Goal: Task Accomplishment & Management: Manage account settings

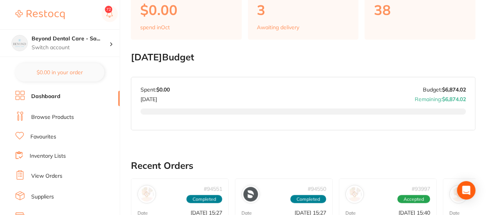
scroll to position [77, 0]
click at [55, 151] on li "Inventory Lists" at bounding box center [67, 156] width 104 height 10
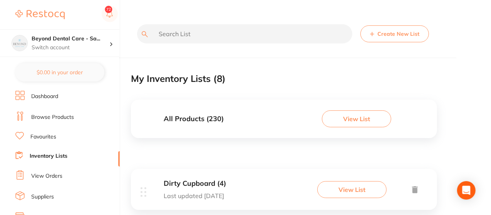
click at [364, 190] on button "View List" at bounding box center [351, 189] width 69 height 17
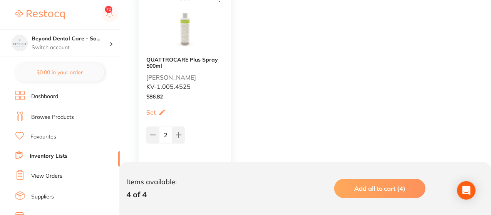
scroll to position [416, 0]
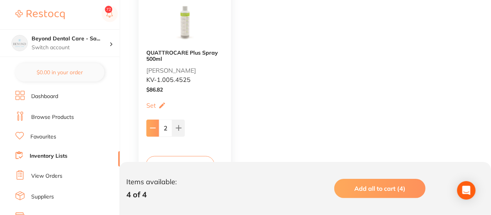
click at [156, 126] on button at bounding box center [152, 128] width 13 height 17
type input "1"
click at [45, 152] on link "Inventory Lists" at bounding box center [49, 156] width 38 height 8
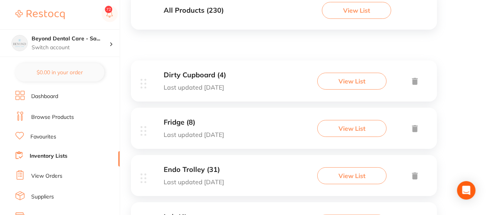
scroll to position [123, 0]
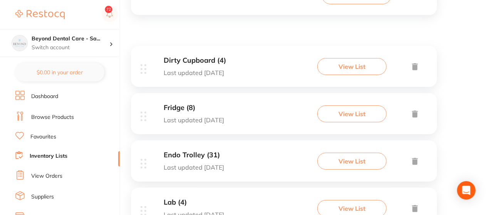
click at [338, 109] on button "View List" at bounding box center [351, 113] width 69 height 17
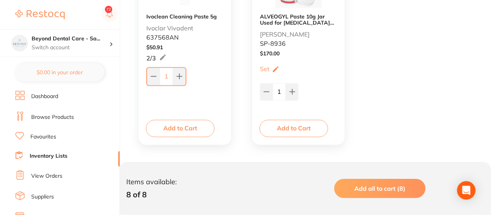
scroll to position [672, 0]
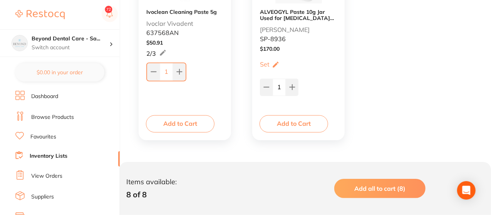
click at [63, 155] on link "Inventory Lists" at bounding box center [49, 156] width 38 height 8
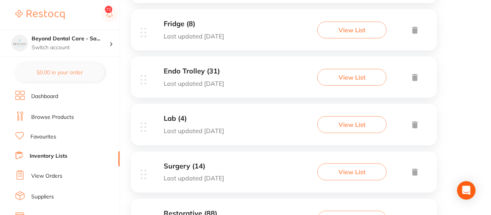
scroll to position [215, 0]
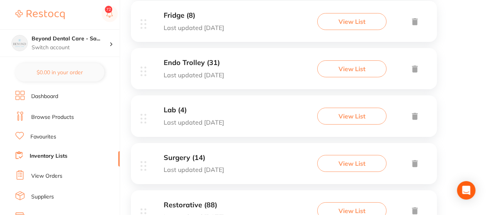
click at [333, 114] on button "View List" at bounding box center [351, 116] width 69 height 17
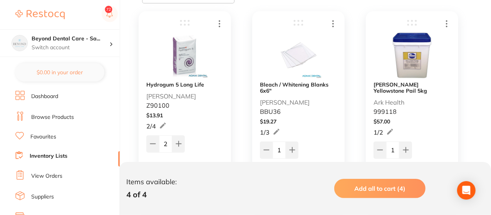
scroll to position [169, 0]
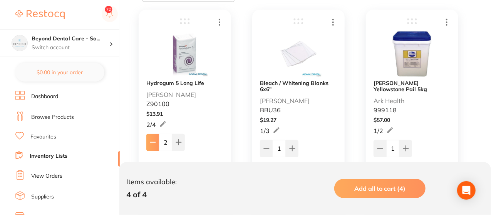
click at [155, 140] on icon at bounding box center [153, 142] width 6 height 6
type input "1"
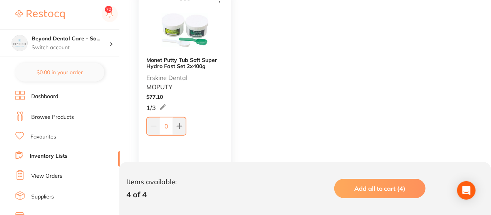
scroll to position [416, 0]
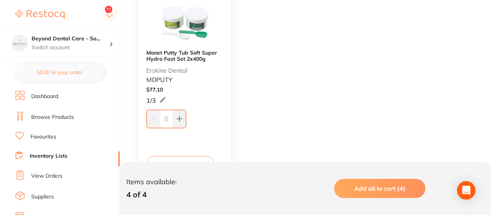
click at [65, 155] on link "Inventory Lists" at bounding box center [49, 156] width 38 height 8
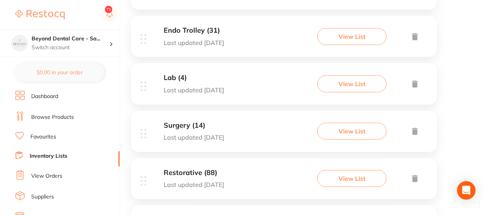
scroll to position [262, 0]
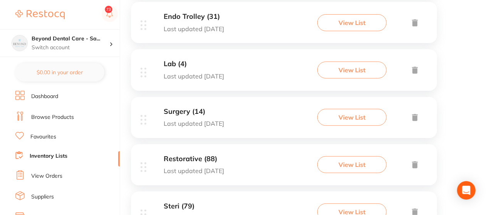
click at [347, 125] on button "View List" at bounding box center [351, 117] width 69 height 17
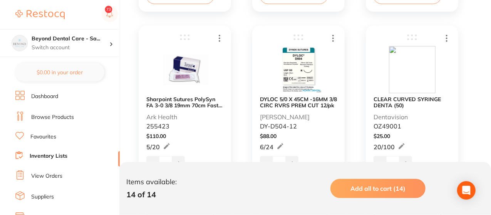
scroll to position [600, 0]
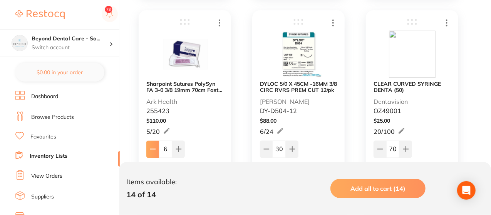
click at [152, 147] on icon at bounding box center [153, 149] width 6 height 6
type input "5"
drag, startPoint x: 152, startPoint y: 147, endPoint x: 320, endPoint y: 132, distance: 168.8
drag, startPoint x: 320, startPoint y: 132, endPoint x: 482, endPoint y: 147, distance: 162.3
click at [482, 147] on div "Item Price Qty on Hand Min / Max Omnia Irrigation Tubing NSK (32.F0134.00) Ark …" at bounding box center [311, 137] width 360 height 1133
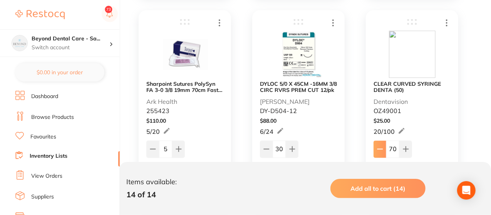
click at [381, 150] on icon at bounding box center [380, 149] width 6 height 6
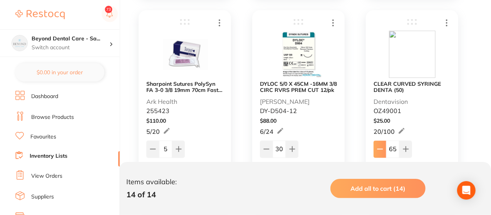
click at [381, 150] on icon at bounding box center [380, 149] width 6 height 6
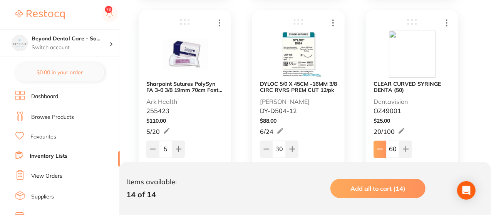
click at [381, 150] on icon at bounding box center [380, 149] width 6 height 6
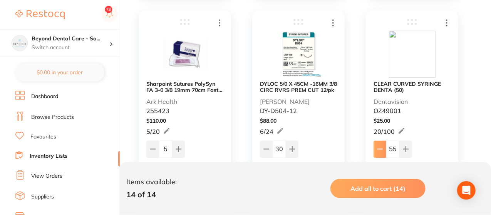
click at [381, 150] on icon at bounding box center [380, 149] width 6 height 6
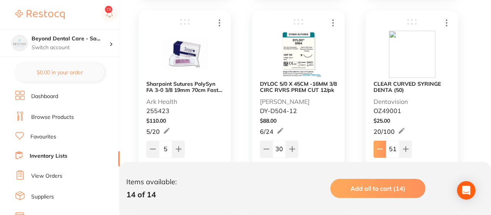
type input "50"
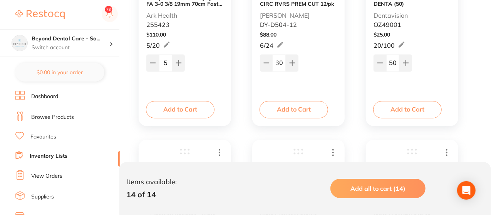
scroll to position [693, 0]
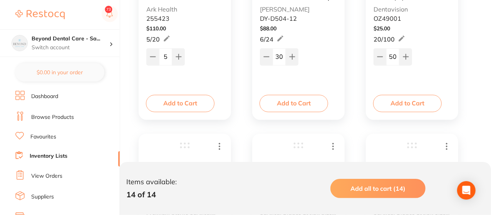
click at [58, 156] on link "Inventory Lists" at bounding box center [49, 156] width 38 height 8
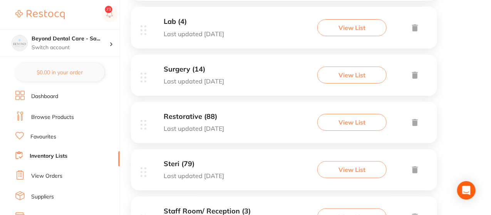
scroll to position [308, 0]
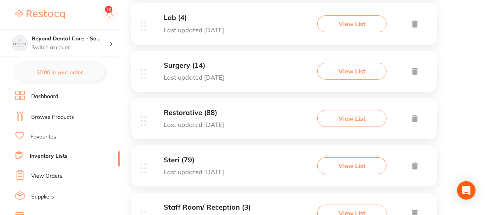
click at [371, 114] on button "View List" at bounding box center [351, 118] width 69 height 17
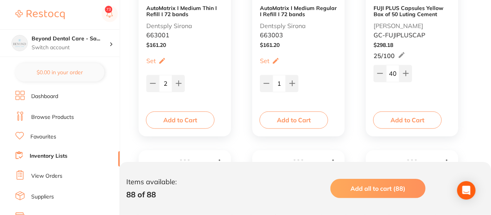
scroll to position [462, 0]
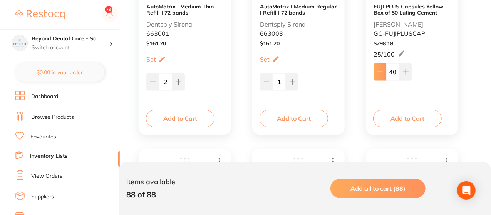
click at [380, 72] on icon at bounding box center [379, 72] width 5 height 0
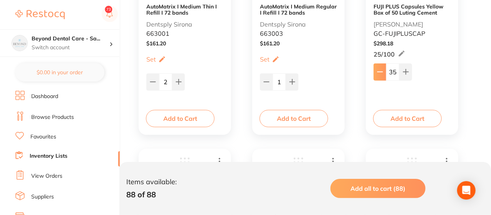
click at [380, 72] on icon at bounding box center [379, 72] width 5 height 0
click at [404, 73] on icon at bounding box center [405, 72] width 6 height 6
type input "35"
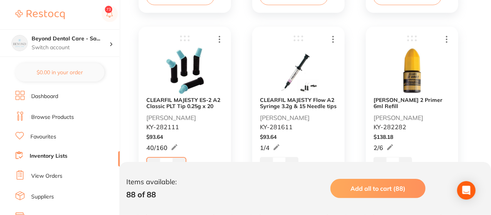
scroll to position [1031, 0]
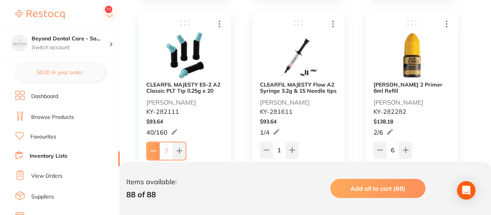
click at [154, 149] on icon at bounding box center [153, 151] width 6 height 6
type input "6"
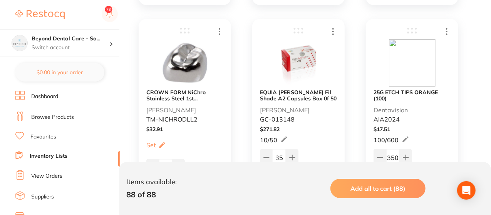
scroll to position [4925, 0]
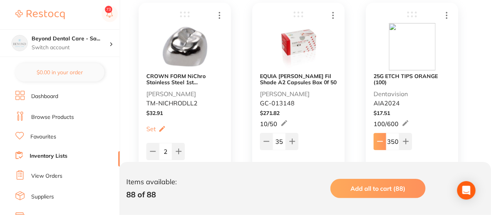
click at [380, 143] on icon at bounding box center [380, 142] width 6 height 6
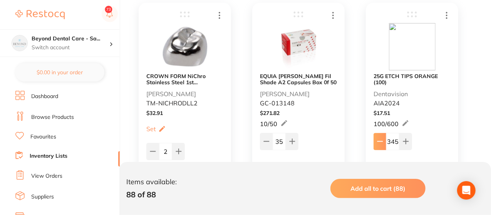
click at [380, 143] on icon at bounding box center [380, 142] width 6 height 6
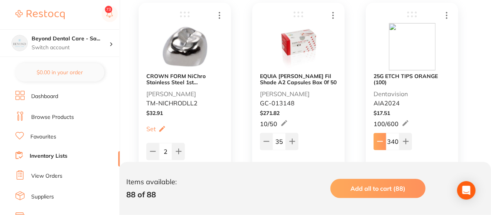
click at [380, 143] on icon at bounding box center [380, 142] width 6 height 6
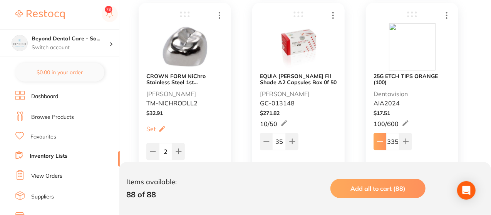
click at [380, 143] on icon at bounding box center [380, 142] width 6 height 6
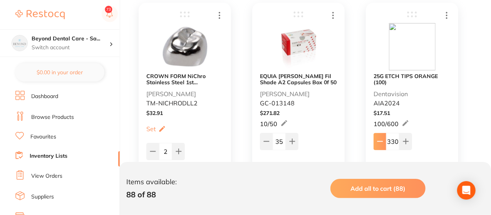
click at [380, 143] on icon at bounding box center [380, 142] width 6 height 6
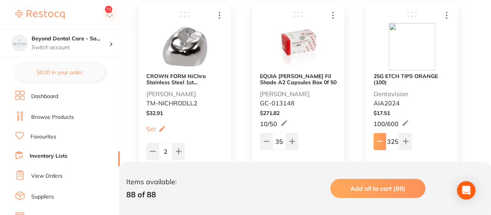
click at [380, 143] on icon at bounding box center [380, 142] width 6 height 6
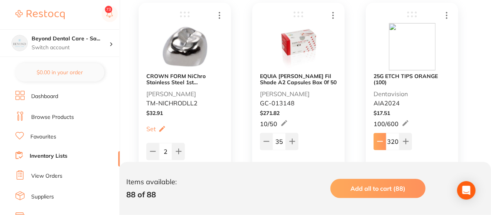
click at [380, 143] on icon at bounding box center [380, 142] width 6 height 6
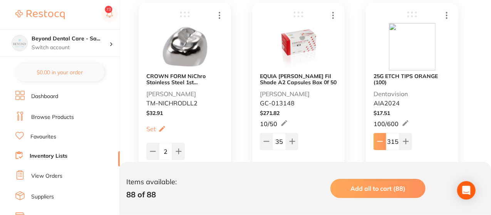
click at [380, 143] on icon at bounding box center [380, 142] width 6 height 6
drag, startPoint x: 380, startPoint y: 143, endPoint x: 380, endPoint y: 139, distance: 4.3
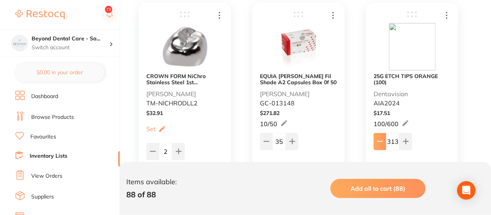
click at [377, 144] on icon at bounding box center [380, 142] width 6 height 6
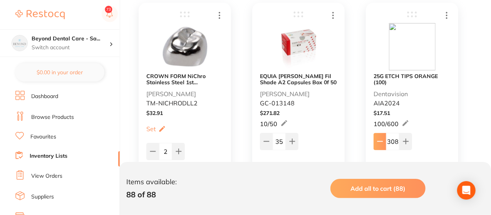
click at [377, 144] on icon at bounding box center [380, 142] width 6 height 6
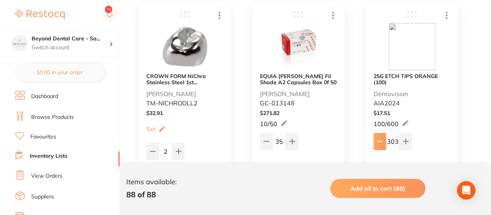
click at [377, 144] on icon at bounding box center [380, 142] width 6 height 6
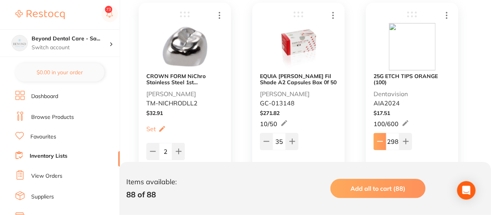
click at [377, 144] on icon at bounding box center [380, 142] width 6 height 6
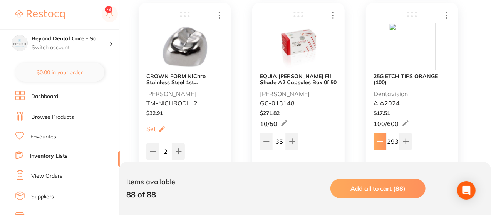
click at [377, 144] on icon at bounding box center [380, 142] width 6 height 6
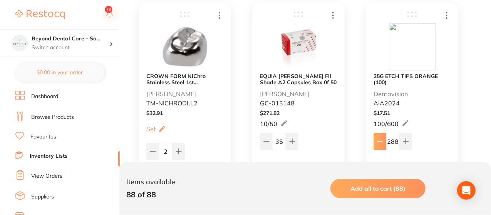
click at [377, 144] on icon at bounding box center [380, 142] width 6 height 6
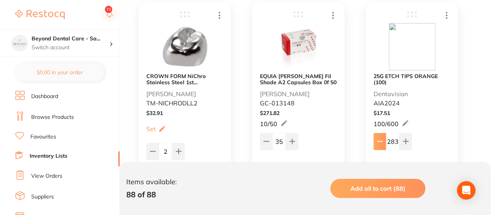
click at [377, 144] on icon at bounding box center [380, 142] width 6 height 6
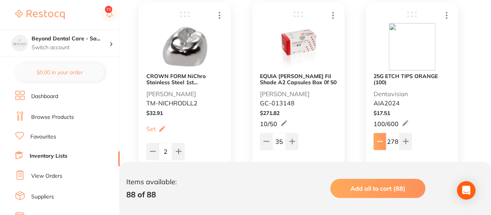
click at [377, 144] on icon at bounding box center [380, 142] width 6 height 6
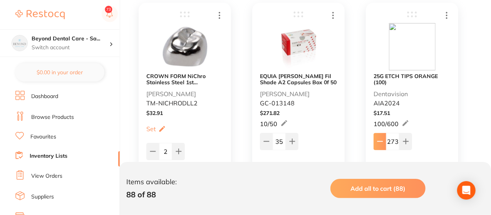
click at [377, 144] on icon at bounding box center [380, 142] width 6 height 6
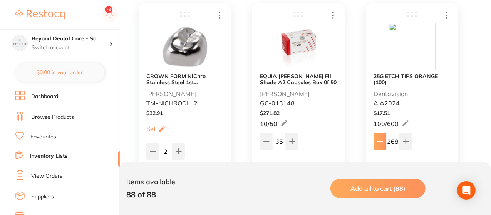
click at [377, 144] on icon at bounding box center [380, 142] width 6 height 6
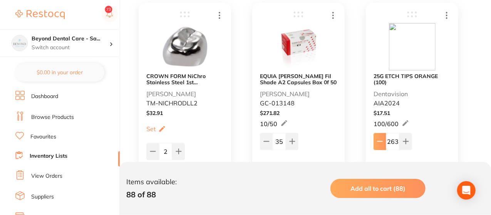
click at [377, 144] on icon at bounding box center [380, 142] width 6 height 6
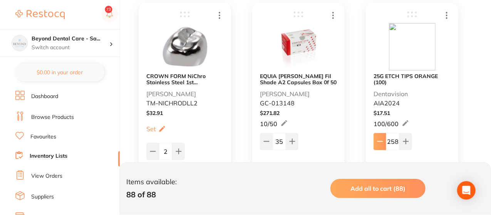
click at [377, 144] on icon at bounding box center [380, 142] width 6 height 6
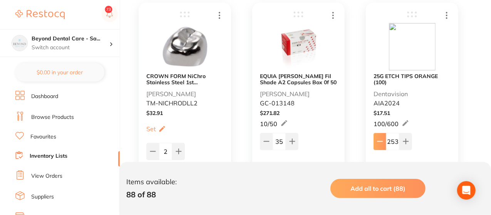
click at [377, 144] on icon at bounding box center [380, 142] width 6 height 6
type input "250"
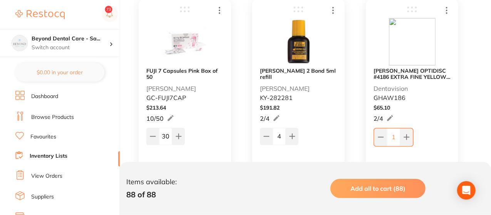
scroll to position [5156, 0]
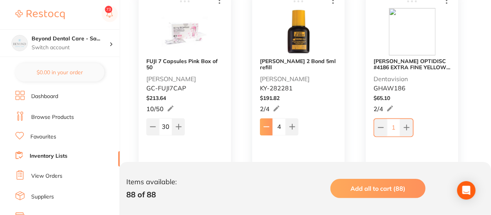
click at [265, 127] on icon at bounding box center [266, 127] width 5 height 0
type input "3"
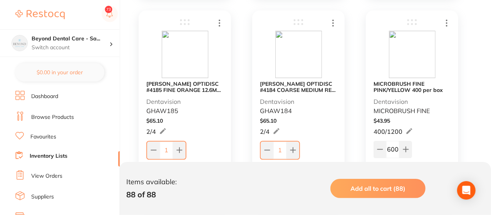
scroll to position [5356, 0]
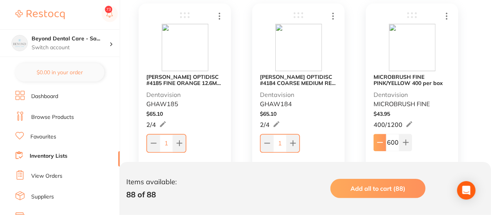
click at [377, 144] on icon at bounding box center [380, 142] width 6 height 6
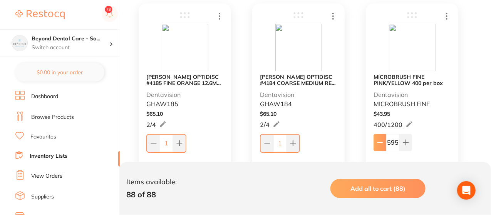
click at [377, 144] on icon at bounding box center [380, 142] width 6 height 6
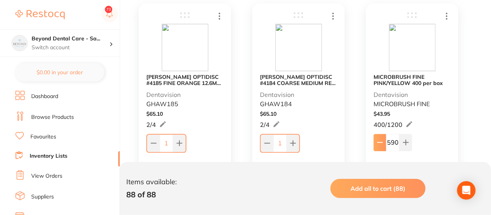
click at [377, 144] on icon at bounding box center [380, 142] width 6 height 6
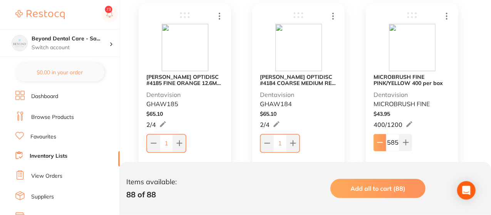
click at [377, 144] on icon at bounding box center [380, 142] width 6 height 6
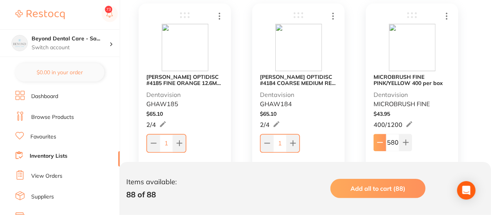
click at [377, 144] on icon at bounding box center [380, 142] width 6 height 6
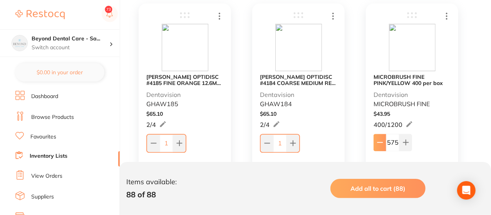
click at [377, 144] on icon at bounding box center [380, 142] width 6 height 6
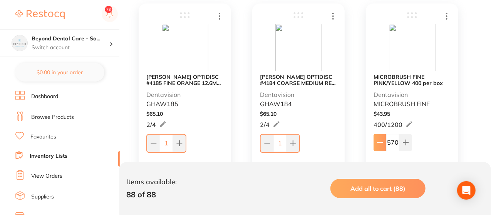
click at [377, 144] on icon at bounding box center [380, 142] width 6 height 6
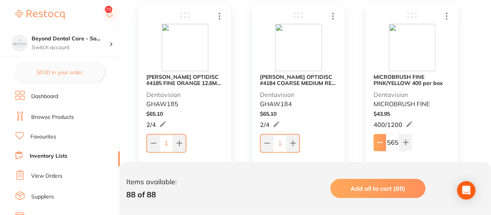
click at [377, 144] on icon at bounding box center [380, 142] width 6 height 6
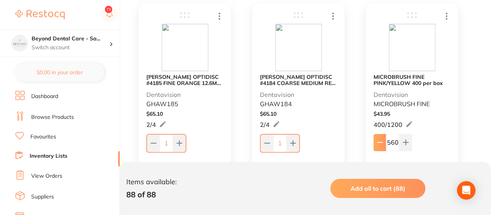
click at [377, 144] on icon at bounding box center [380, 142] width 6 height 6
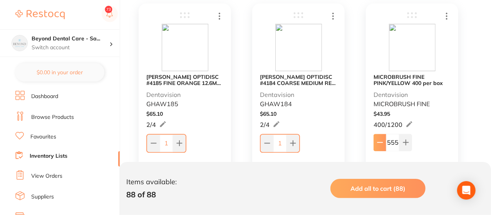
click at [377, 144] on icon at bounding box center [380, 142] width 6 height 6
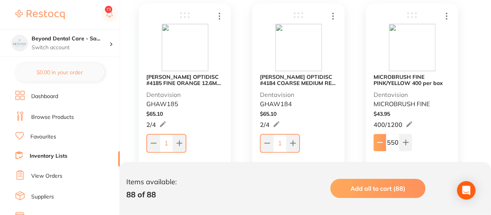
click at [377, 144] on icon at bounding box center [380, 142] width 6 height 6
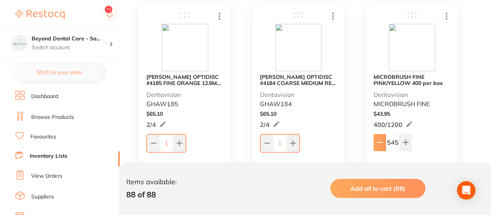
click at [377, 144] on icon at bounding box center [380, 142] width 6 height 6
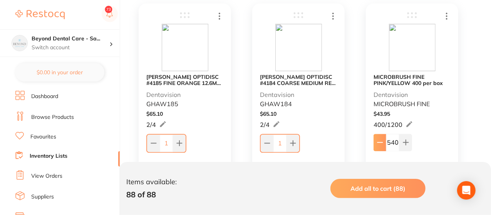
click at [377, 144] on icon at bounding box center [380, 142] width 6 height 6
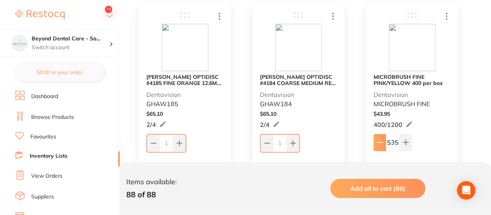
click at [377, 144] on icon at bounding box center [380, 142] width 6 height 6
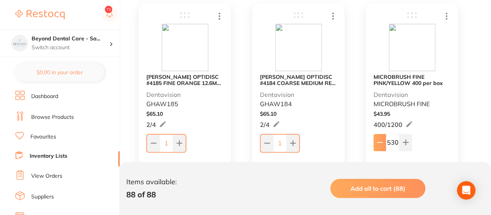
click at [377, 144] on icon at bounding box center [380, 142] width 6 height 6
drag, startPoint x: 377, startPoint y: 144, endPoint x: 370, endPoint y: 145, distance: 7.1
click at [382, 140] on icon at bounding box center [380, 142] width 6 height 6
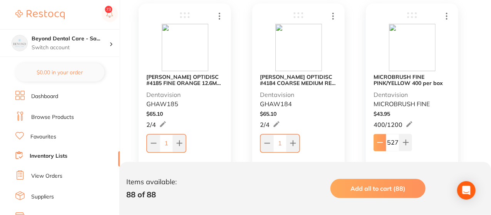
click at [382, 140] on icon at bounding box center [380, 142] width 6 height 6
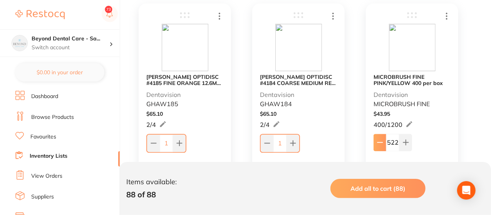
click at [382, 140] on icon at bounding box center [380, 142] width 6 height 6
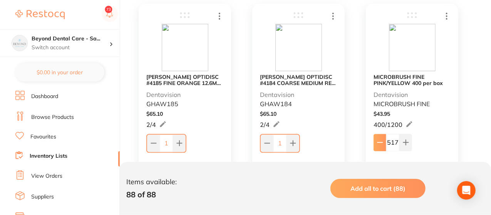
click at [382, 140] on icon at bounding box center [380, 142] width 6 height 6
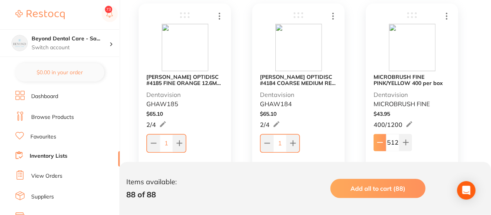
click at [382, 140] on icon at bounding box center [380, 142] width 6 height 6
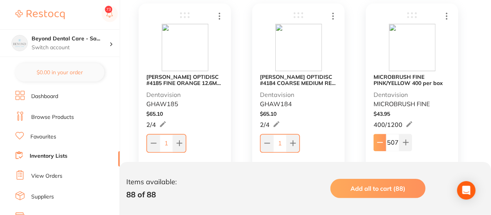
click at [382, 140] on icon at bounding box center [380, 142] width 6 height 6
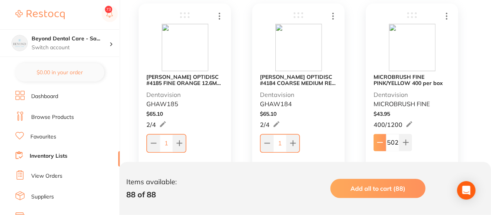
click at [382, 140] on icon at bounding box center [380, 142] width 6 height 6
type input "500"
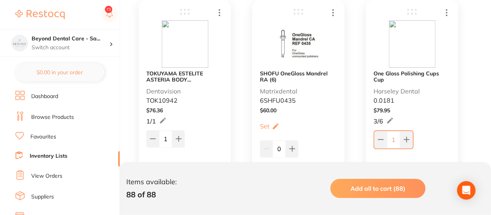
scroll to position [6018, 0]
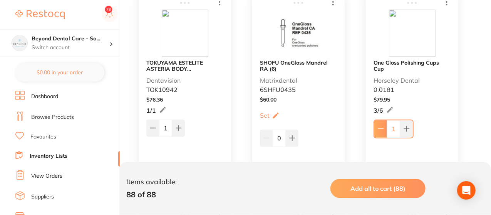
click at [382, 126] on icon at bounding box center [380, 129] width 6 height 6
type input "0"
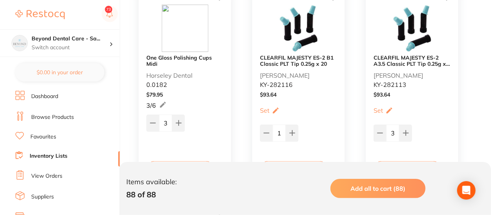
scroll to position [6249, 0]
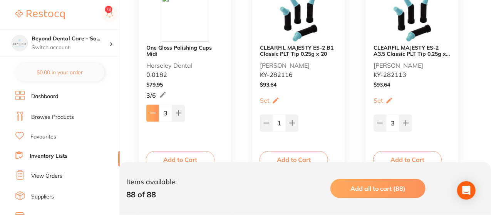
click at [153, 115] on icon at bounding box center [153, 113] width 6 height 6
click at [153, 115] on icon at bounding box center [153, 114] width 6 height 6
type input "0"
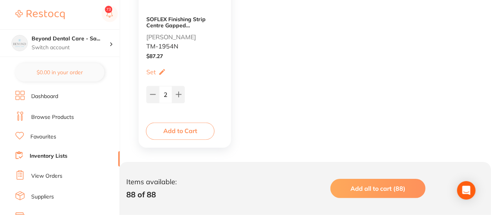
scroll to position [6501, 0]
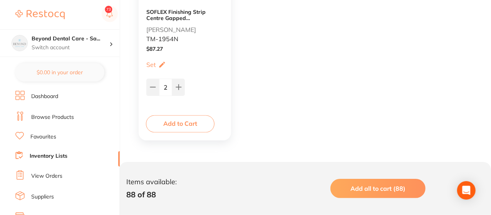
click at [48, 153] on link "Inventory Lists" at bounding box center [49, 156] width 38 height 8
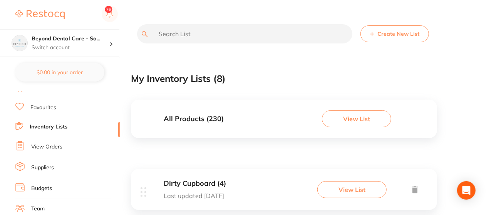
scroll to position [46, 0]
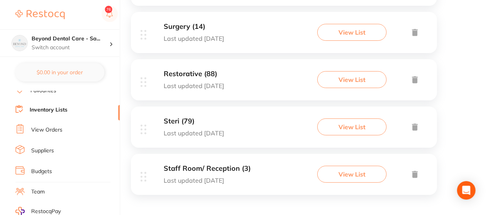
scroll to position [347, 0]
click at [368, 122] on button "View List" at bounding box center [351, 126] width 69 height 17
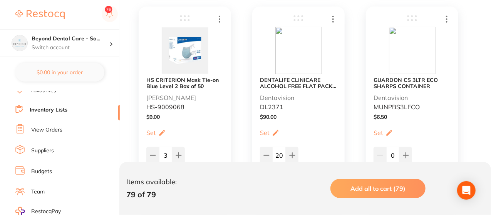
scroll to position [185, 0]
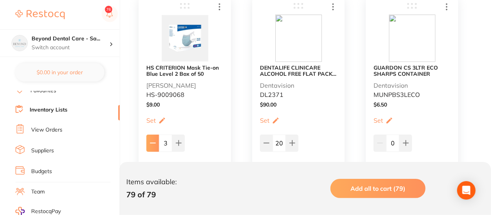
click at [150, 140] on icon at bounding box center [153, 143] width 6 height 6
type input "2"
click at [267, 143] on icon at bounding box center [266, 143] width 5 height 0
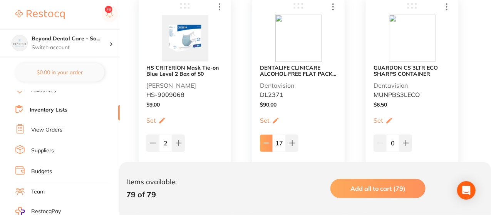
click at [267, 143] on icon at bounding box center [266, 143] width 5 height 0
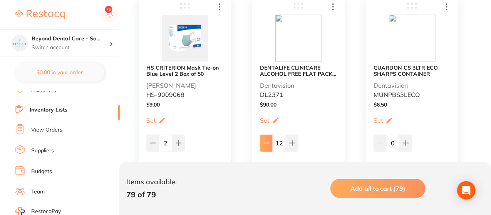
click at [267, 143] on icon at bounding box center [266, 143] width 5 height 0
click at [296, 140] on button at bounding box center [292, 143] width 13 height 17
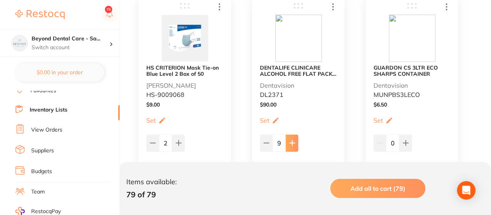
click at [296, 140] on button at bounding box center [292, 143] width 13 height 17
type input "10"
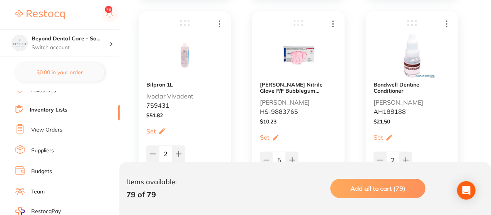
scroll to position [1047, 0]
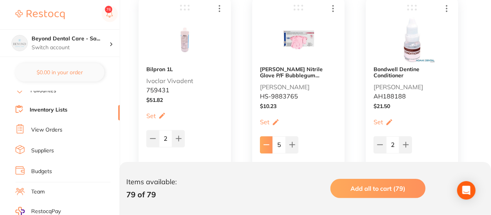
click at [265, 143] on icon at bounding box center [266, 145] width 6 height 6
type input "3"
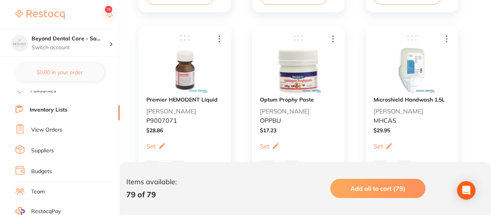
scroll to position [1262, 0]
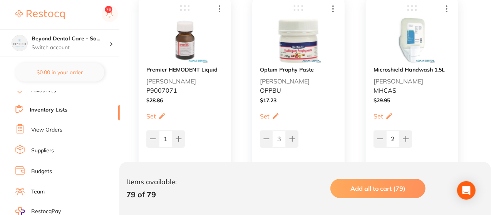
click at [265, 143] on button at bounding box center [266, 138] width 13 height 17
type input "1"
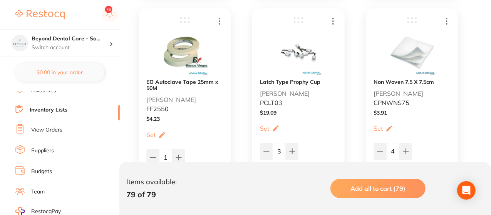
scroll to position [2339, 0]
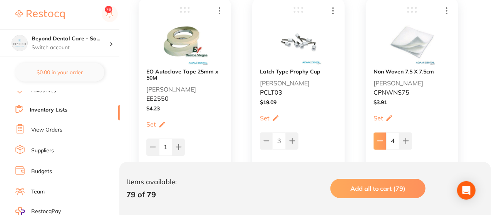
click at [378, 141] on icon at bounding box center [380, 141] width 6 height 6
type input "0"
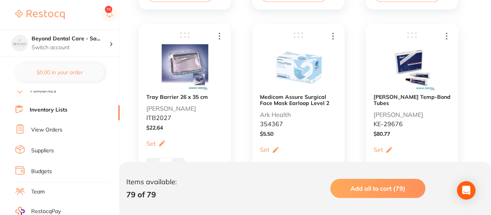
scroll to position [2555, 0]
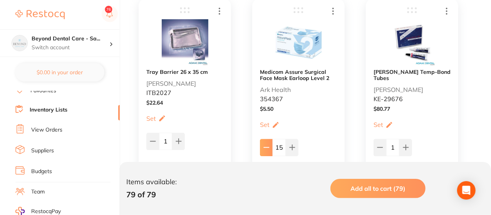
click at [265, 147] on icon at bounding box center [266, 147] width 5 height 0
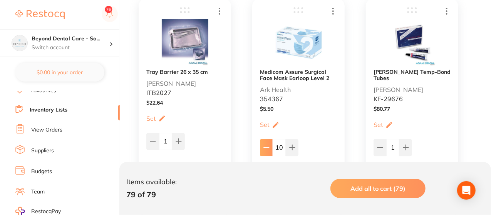
click at [265, 147] on icon at bounding box center [266, 147] width 5 height 0
click at [292, 146] on icon at bounding box center [292, 147] width 6 height 6
type input "10"
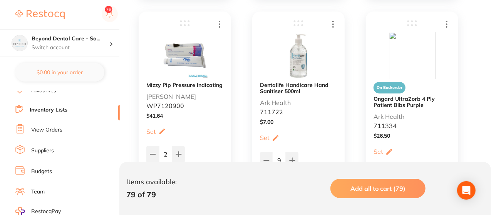
scroll to position [2786, 0]
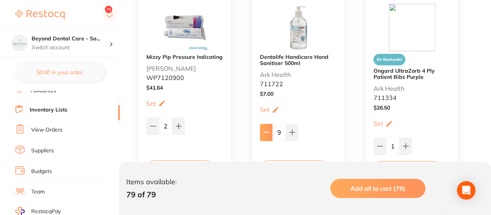
click at [269, 135] on icon at bounding box center [266, 132] width 6 height 6
type input "8"
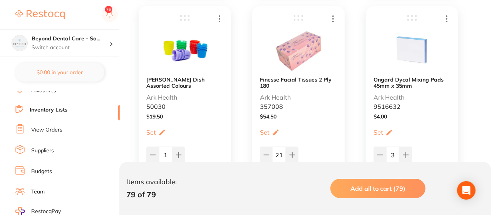
scroll to position [2986, 0]
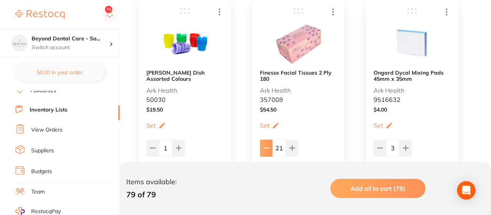
click at [269, 149] on icon at bounding box center [266, 148] width 6 height 6
type input "20"
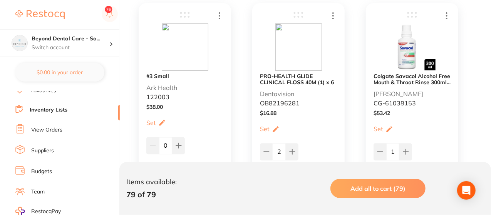
scroll to position [3648, 0]
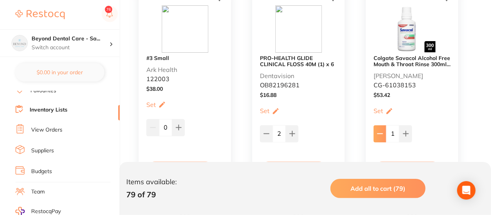
click at [381, 131] on icon at bounding box center [380, 134] width 6 height 6
type input "0"
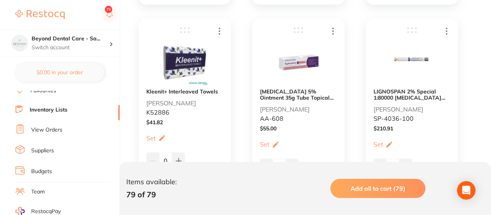
scroll to position [5141, 0]
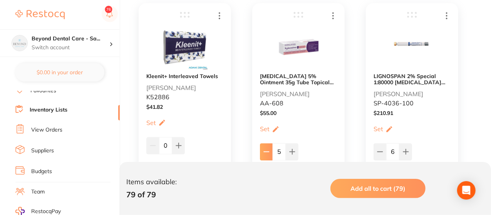
click at [265, 152] on icon at bounding box center [266, 152] width 6 height 6
type input "3"
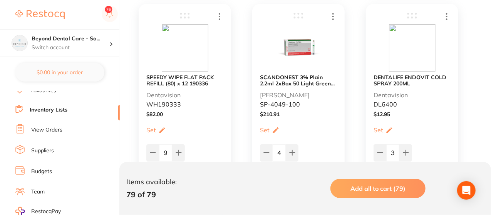
scroll to position [5587, 0]
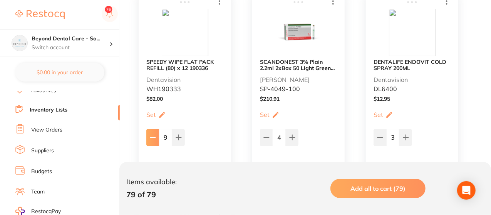
click at [156, 137] on button at bounding box center [152, 137] width 13 height 17
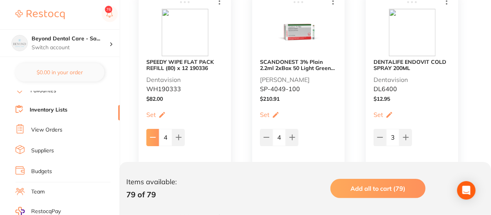
click at [156, 137] on button at bounding box center [152, 137] width 13 height 17
click at [173, 136] on button at bounding box center [178, 137] width 13 height 17
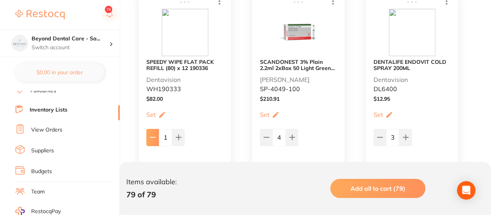
click at [156, 136] on button at bounding box center [152, 137] width 13 height 17
type input "0"
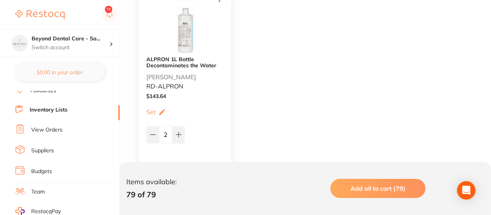
scroll to position [5818, 0]
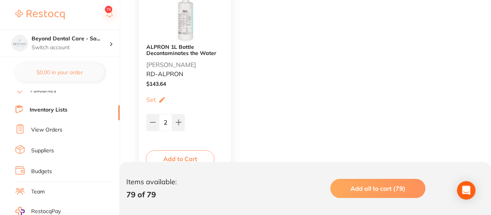
click at [64, 108] on link "Inventory Lists" at bounding box center [49, 110] width 38 height 8
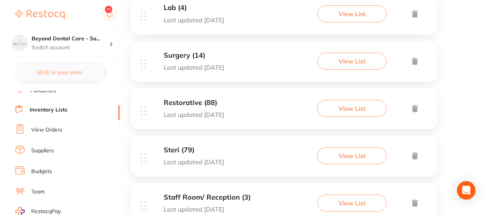
scroll to position [347, 0]
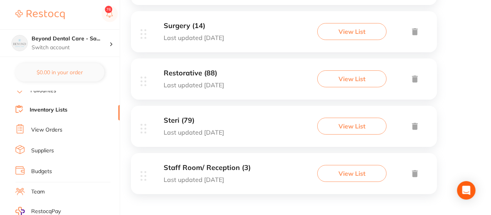
click at [341, 179] on button "View List" at bounding box center [351, 173] width 69 height 17
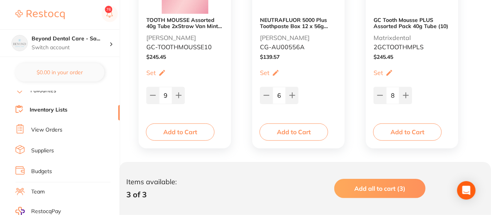
scroll to position [240, 0]
